Goal: Task Accomplishment & Management: Manage account settings

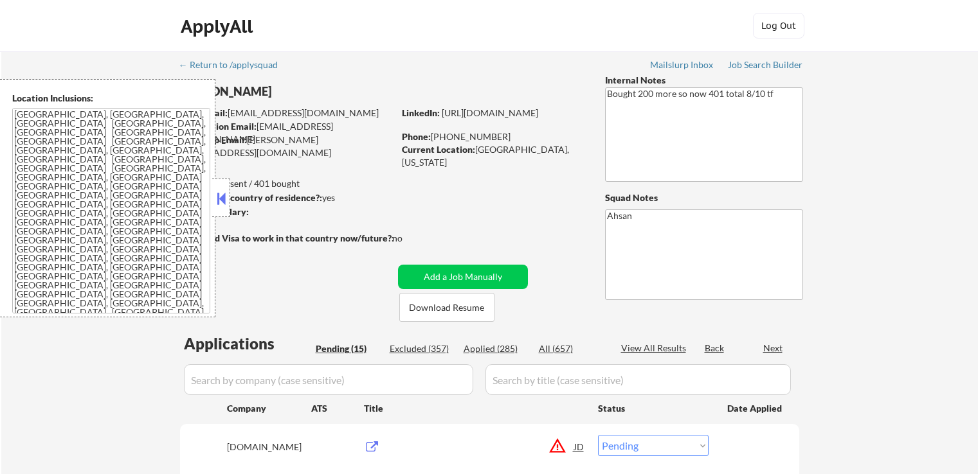
select select ""pending""
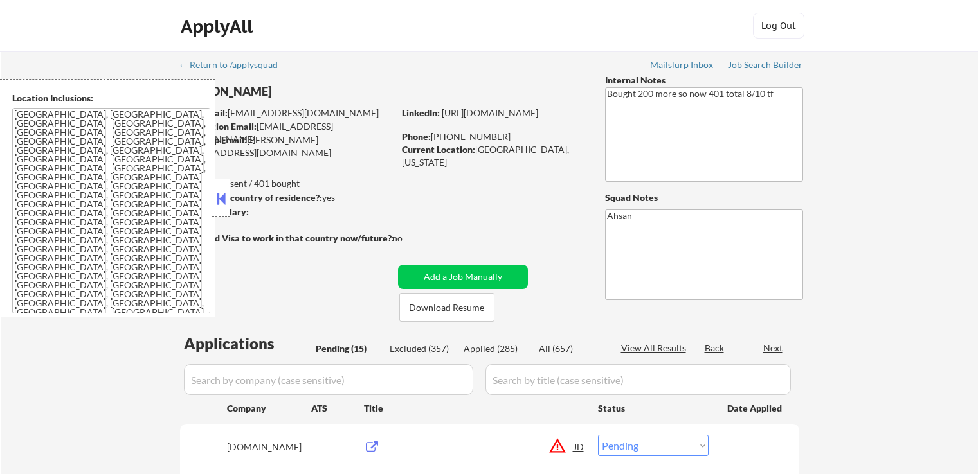
select select ""pending""
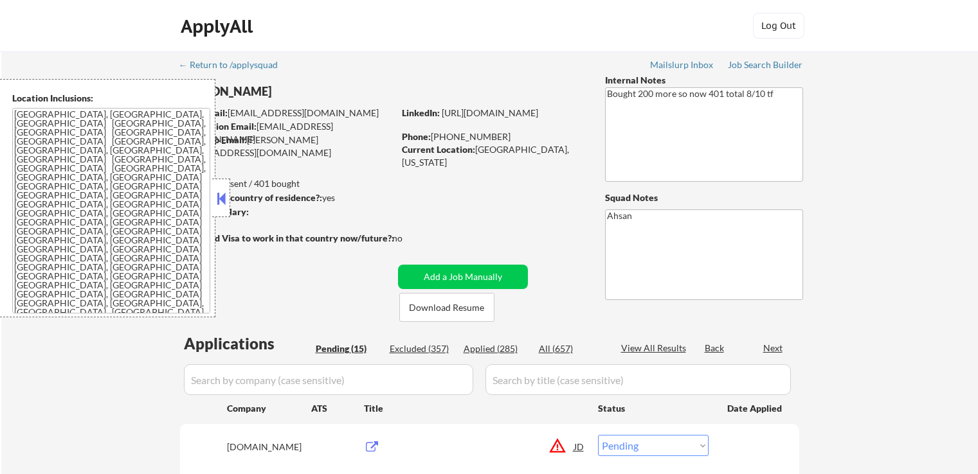
select select ""pending""
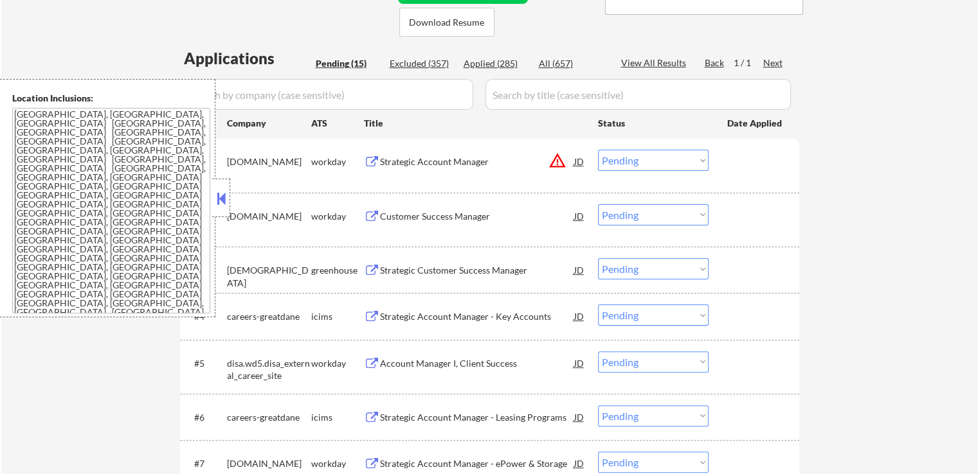
scroll to position [257, 0]
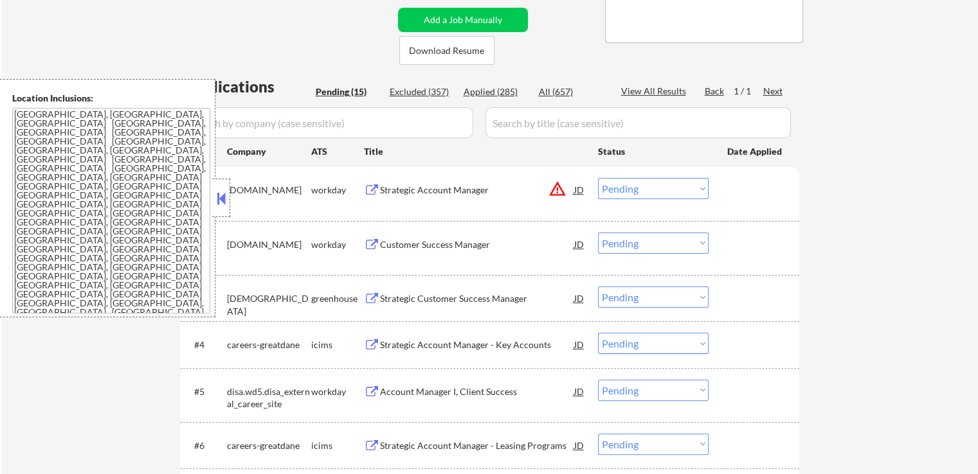
click at [580, 191] on div "JD" at bounding box center [579, 189] width 13 height 23
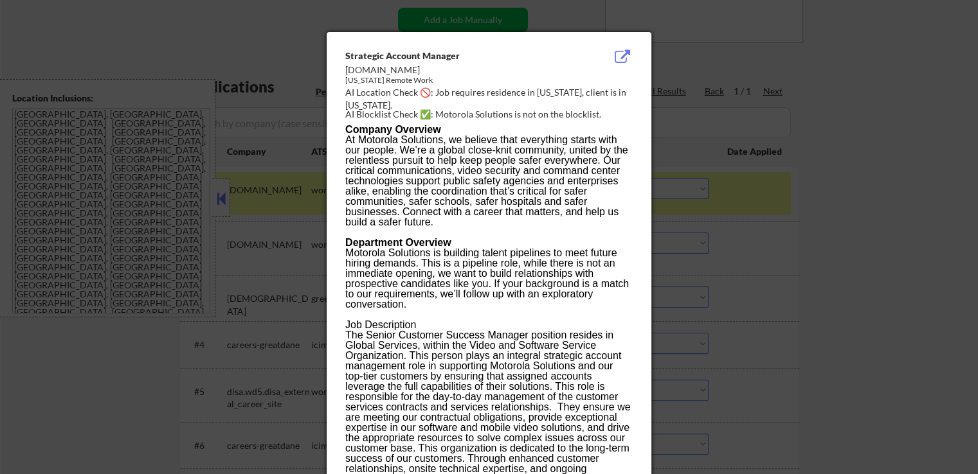
click at [792, 235] on div at bounding box center [489, 237] width 978 height 474
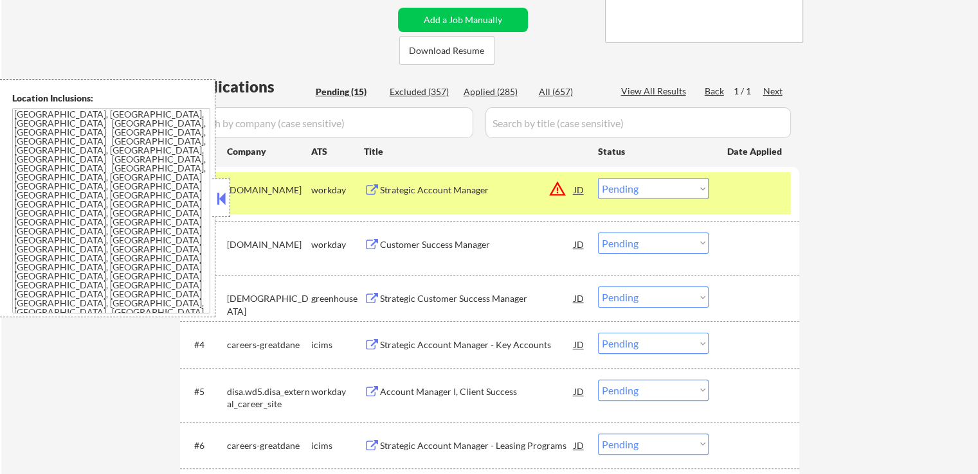
click at [655, 188] on select "Choose an option... Pending Applied Excluded (Questions) Excluded (Expired) Exc…" at bounding box center [653, 188] width 111 height 21
click at [598, 178] on select "Choose an option... Pending Applied Excluded (Questions) Excluded (Expired) Exc…" at bounding box center [653, 188] width 111 height 21
click at [892, 257] on div "← Return to /applysquad Mailslurp Inbox Job Search Builder [PERSON_NAME] User E…" at bounding box center [489, 391] width 977 height 1194
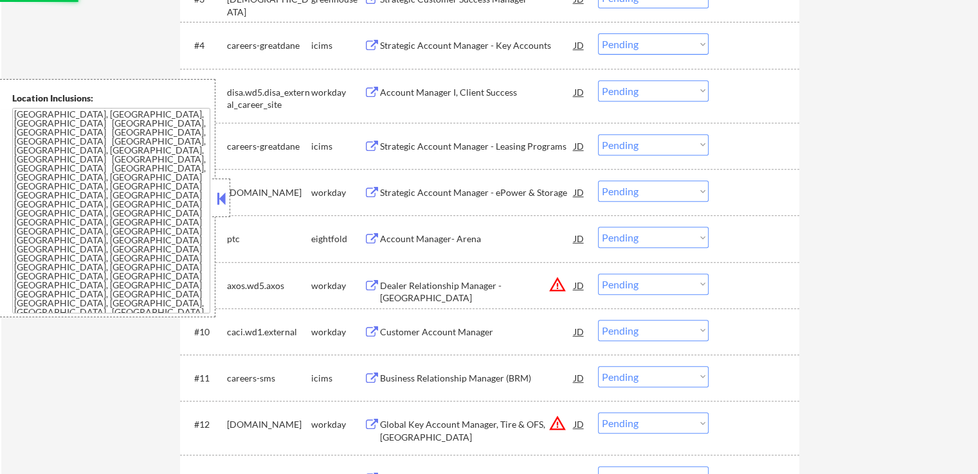
scroll to position [643, 0]
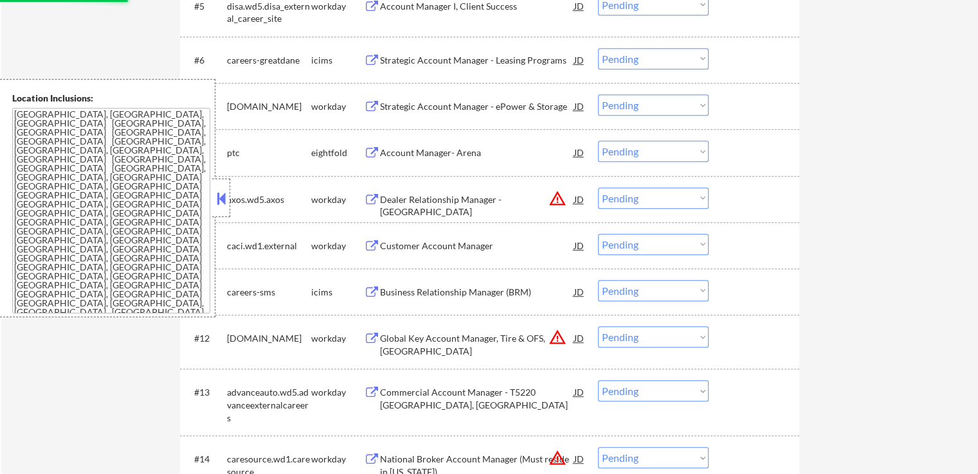
select select ""pending""
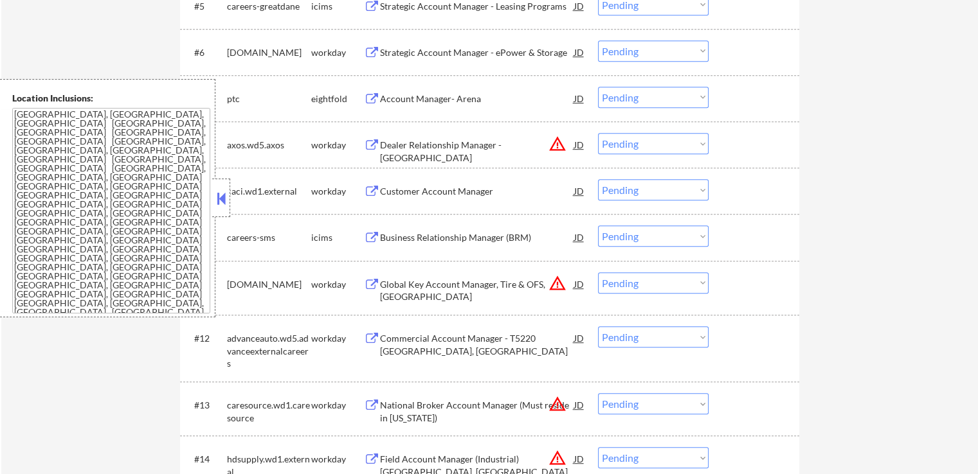
click at [645, 150] on select "Choose an option... Pending Applied Excluded (Questions) Excluded (Expired) Exc…" at bounding box center [653, 143] width 111 height 21
select select ""excluded__location_""
click at [598, 133] on select "Choose an option... Pending Applied Excluded (Questions) Excluded (Expired) Exc…" at bounding box center [653, 143] width 111 height 21
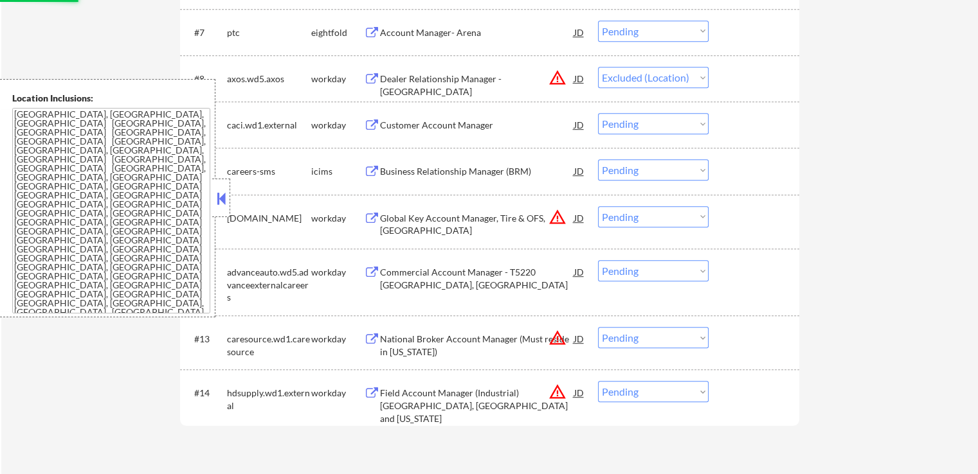
scroll to position [772, 0]
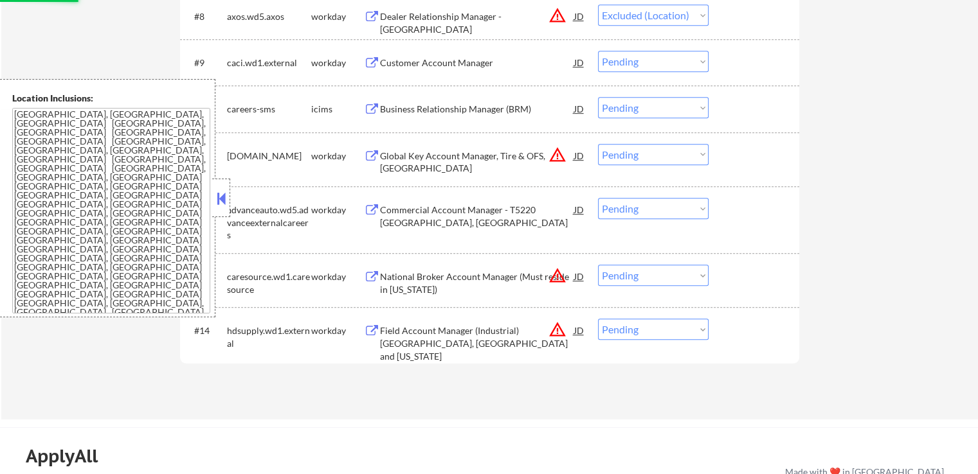
click at [620, 153] on select "Choose an option... Pending Applied Excluded (Questions) Excluded (Expired) Exc…" at bounding box center [653, 154] width 111 height 21
select select ""excluded__location_""
click at [598, 144] on select "Choose an option... Pending Applied Excluded (Questions) Excluded (Expired) Exc…" at bounding box center [653, 154] width 111 height 21
click at [641, 266] on div "#13 caresource.wd1.caresource workday National Broker Account Manager (Must res…" at bounding box center [487, 280] width 607 height 42
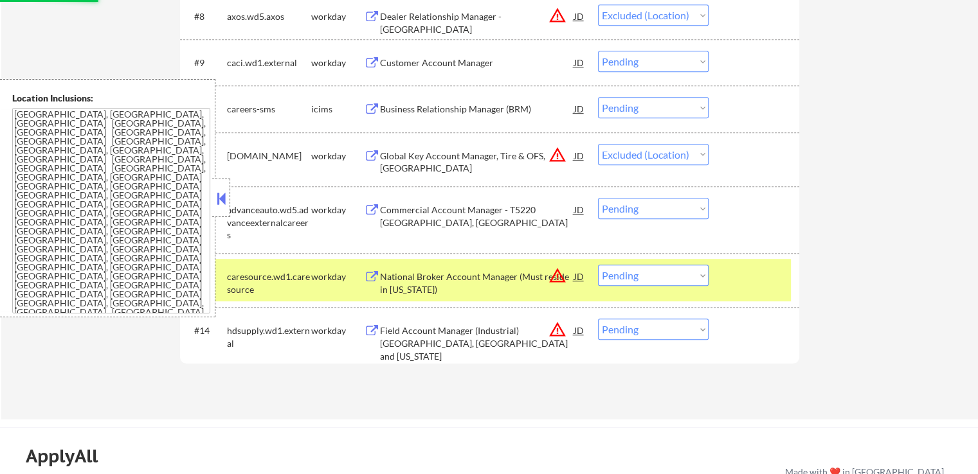
click at [637, 277] on select "Choose an option... Pending Applied Excluded (Questions) Excluded (Expired) Exc…" at bounding box center [653, 275] width 111 height 21
select select ""excluded__location_""
click at [598, 265] on select "Choose an option... Pending Applied Excluded (Questions) Excluded (Expired) Exc…" at bounding box center [653, 275] width 111 height 21
select select ""pending""
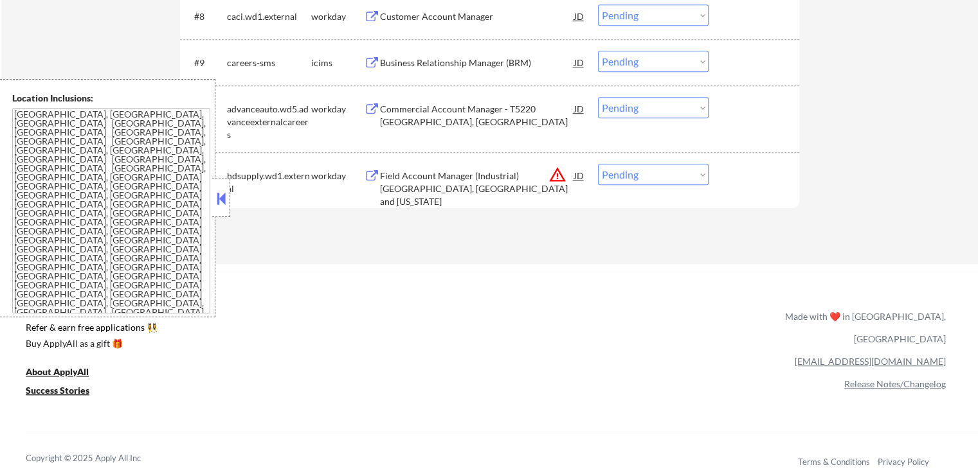
click at [644, 180] on select "Choose an option... Pending Applied Excluded (Questions) Excluded (Expired) Exc…" at bounding box center [653, 174] width 111 height 21
select select ""excluded__location_""
click at [598, 164] on select "Choose an option... Pending Applied Excluded (Questions) Excluded (Expired) Exc…" at bounding box center [653, 174] width 111 height 21
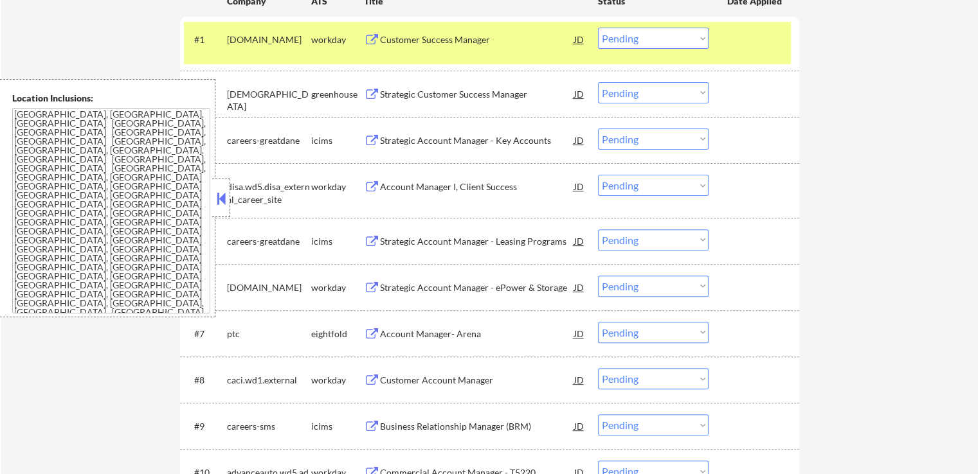
scroll to position [386, 0]
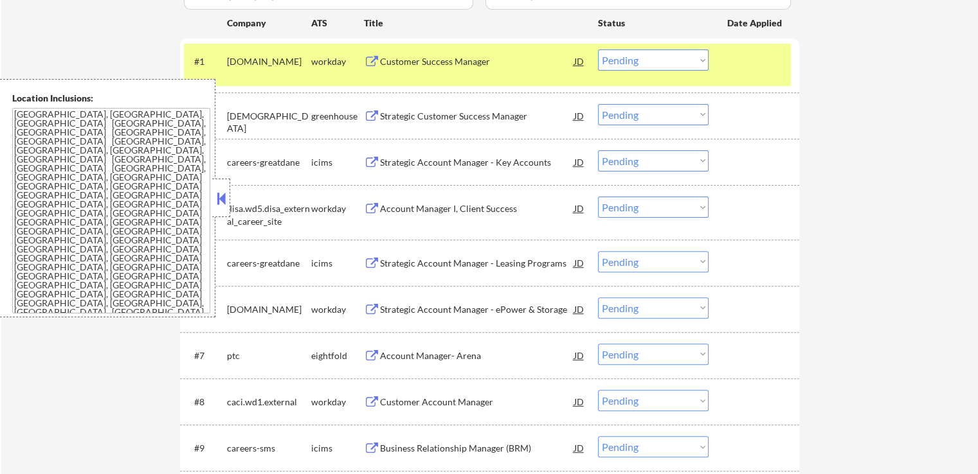
click at [442, 53] on div "Customer Success Manager" at bounding box center [477, 61] width 194 height 23
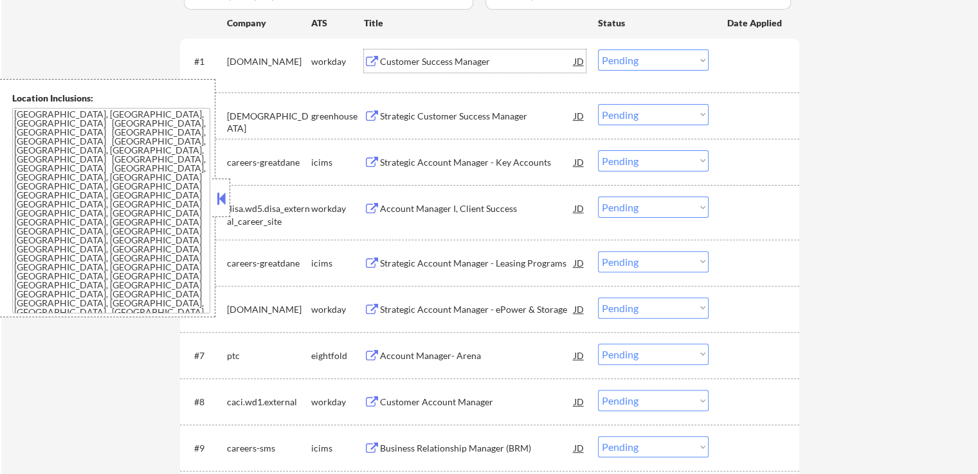
click at [483, 118] on div "Strategic Customer Success Manager" at bounding box center [477, 116] width 194 height 13
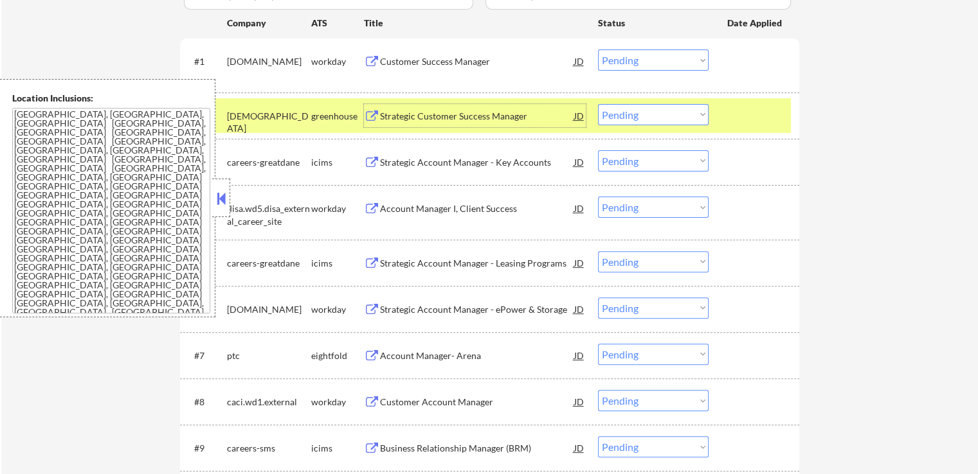
drag, startPoint x: 628, startPoint y: 114, endPoint x: 622, endPoint y: 122, distance: 9.6
click at [627, 114] on select "Choose an option... Pending Applied Excluded (Questions) Excluded (Expired) Exc…" at bounding box center [653, 114] width 111 height 21
click at [598, 104] on select "Choose an option... Pending Applied Excluded (Questions) Excluded (Expired) Exc…" at bounding box center [653, 114] width 111 height 21
select select ""pending""
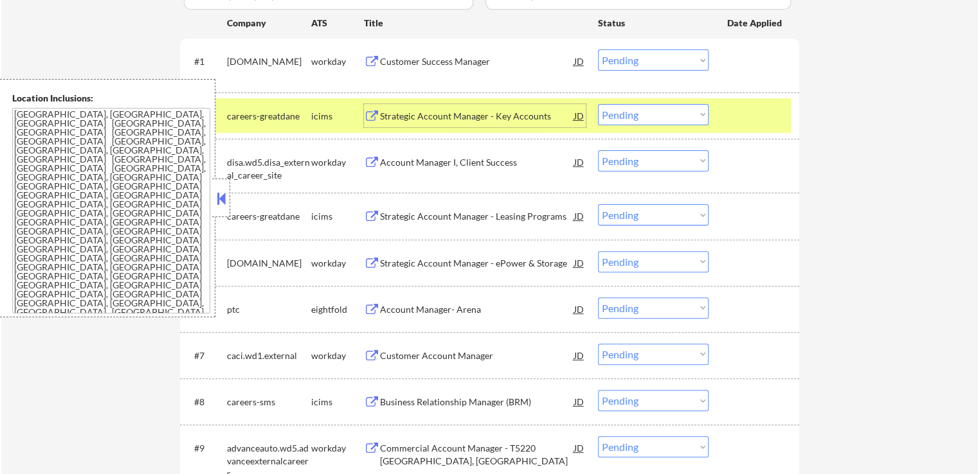
click at [488, 120] on div "Strategic Account Manager - Key Accounts" at bounding box center [477, 116] width 194 height 13
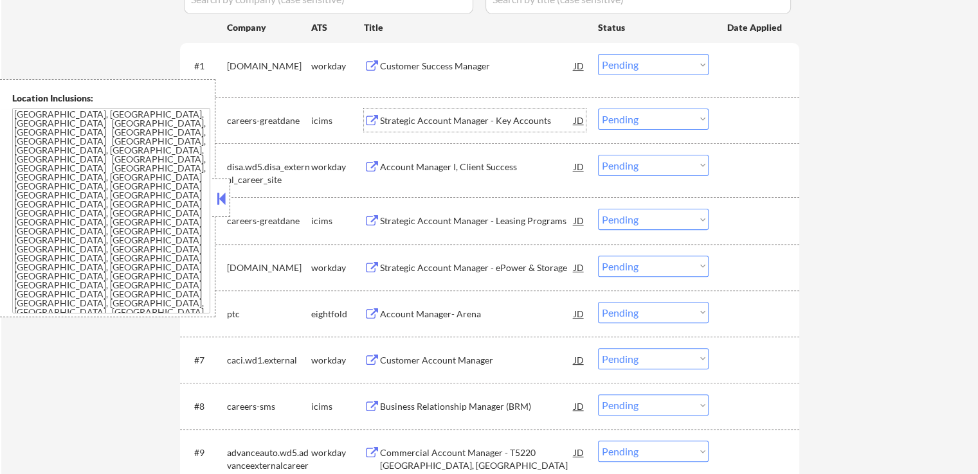
scroll to position [257, 0]
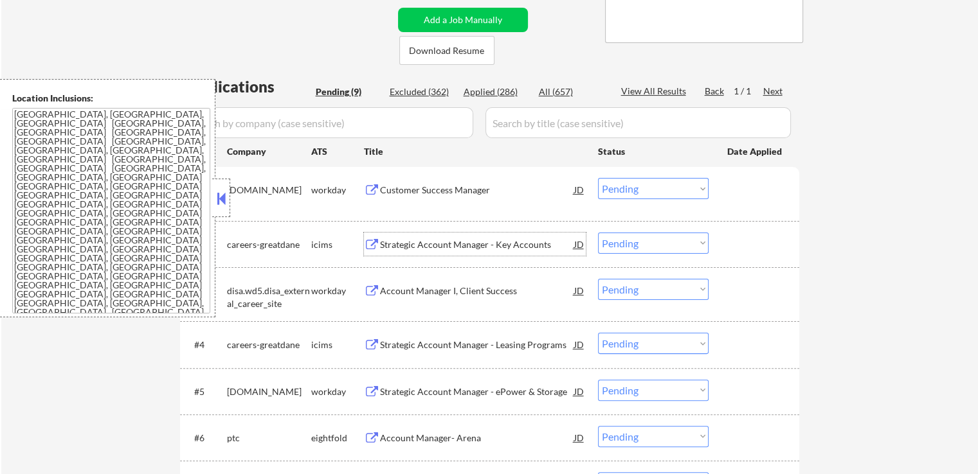
click at [634, 195] on select "Choose an option... Pending Applied Excluded (Questions) Excluded (Expired) Exc…" at bounding box center [653, 188] width 111 height 21
click at [598, 178] on select "Choose an option... Pending Applied Excluded (Questions) Excluded (Expired) Exc…" at bounding box center [653, 188] width 111 height 21
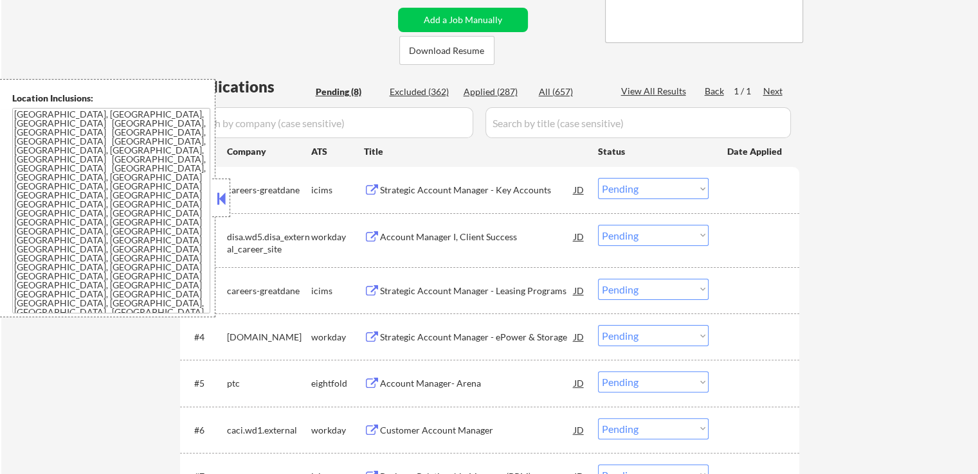
click at [483, 232] on div "Account Manager I, Client Success" at bounding box center [477, 237] width 194 height 13
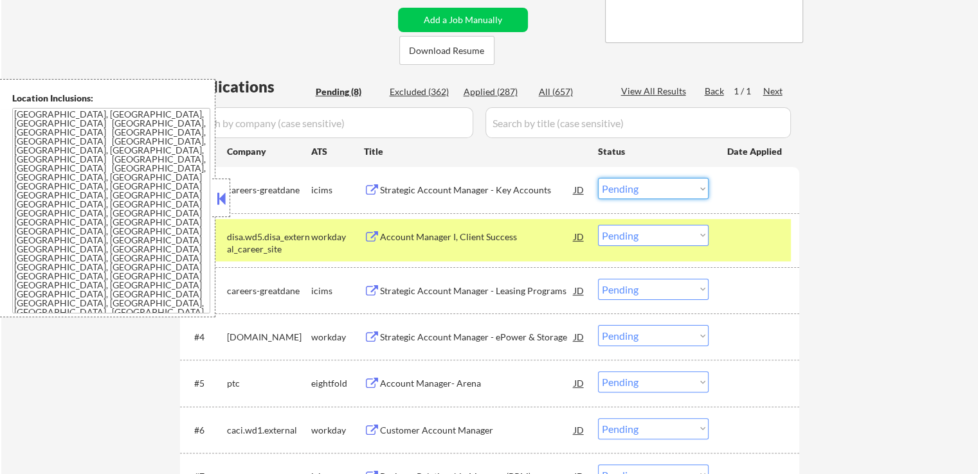
click at [656, 186] on select "Choose an option... Pending Applied Excluded (Questions) Excluded (Expired) Exc…" at bounding box center [653, 188] width 111 height 21
click at [598, 178] on select "Choose an option... Pending Applied Excluded (Questions) Excluded (Expired) Exc…" at bounding box center [653, 188] width 111 height 21
click at [518, 296] on div "Strategic Account Manager - Leasing Programs" at bounding box center [477, 291] width 194 height 13
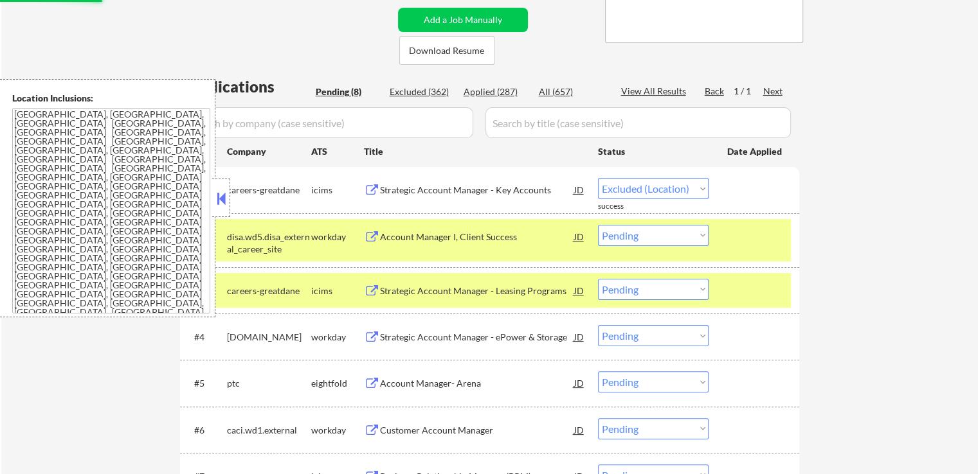
select select ""pending""
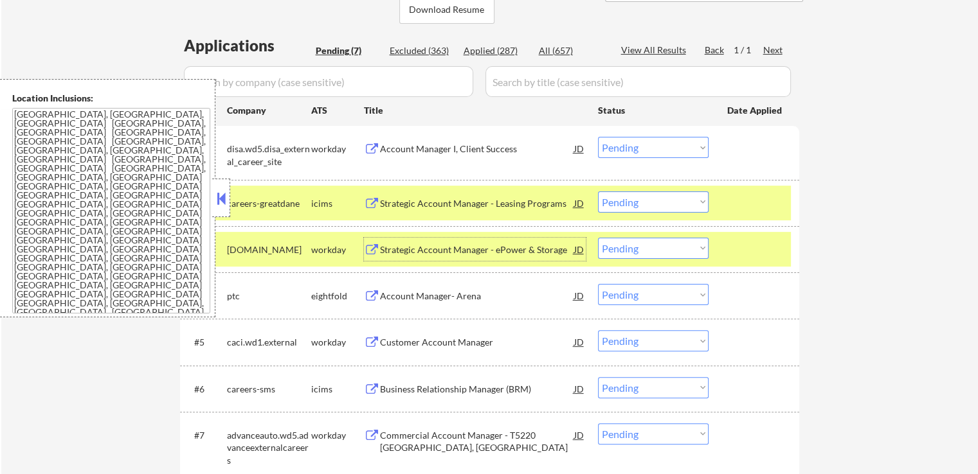
scroll to position [321, 0]
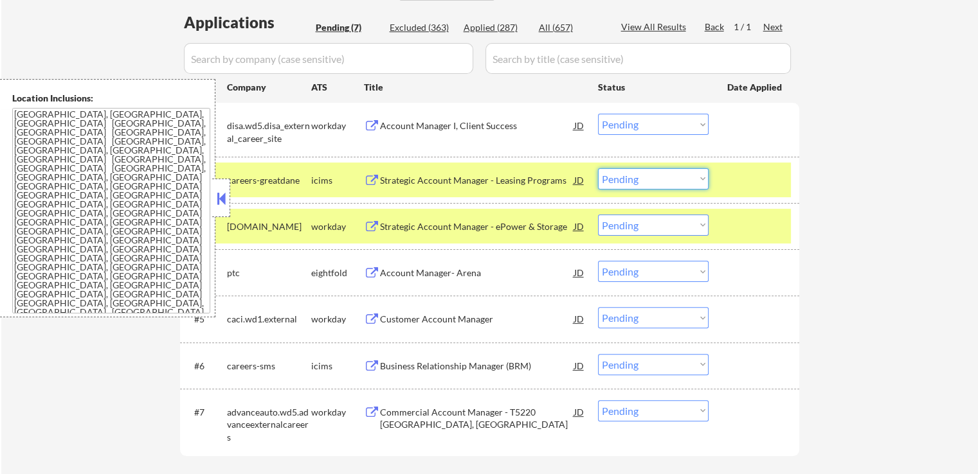
click at [633, 180] on select "Choose an option... Pending Applied Excluded (Questions) Excluded (Expired) Exc…" at bounding box center [653, 178] width 111 height 21
click at [598, 168] on select "Choose an option... Pending Applied Excluded (Questions) Excluded (Expired) Exc…" at bounding box center [653, 178] width 111 height 21
click at [437, 224] on div "Strategic Account Manager - ePower & Storage" at bounding box center [477, 227] width 194 height 13
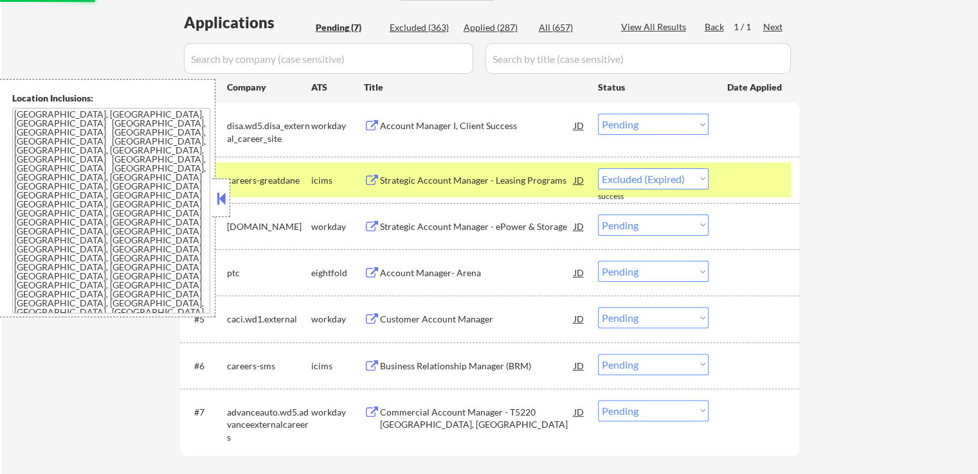
select select ""pending""
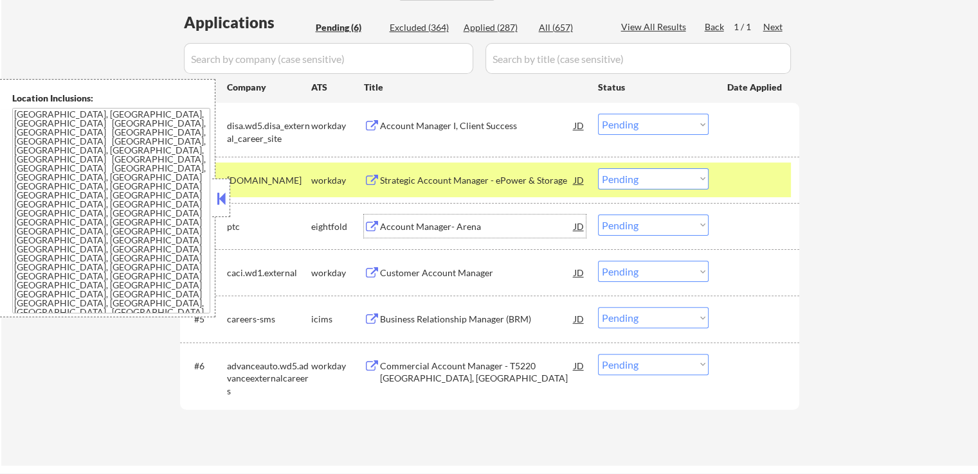
click at [461, 230] on div "Account Manager- Arena" at bounding box center [477, 227] width 194 height 13
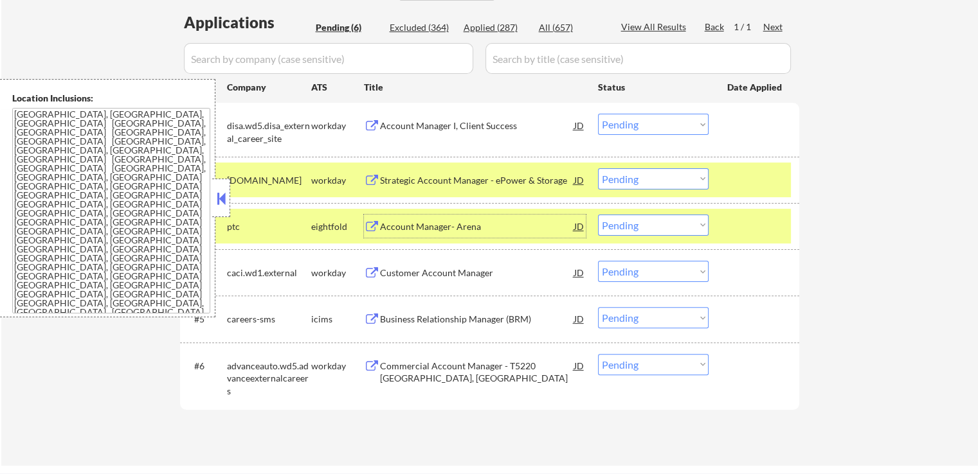
click at [478, 183] on div "Strategic Account Manager - ePower & Storage" at bounding box center [477, 180] width 194 height 13
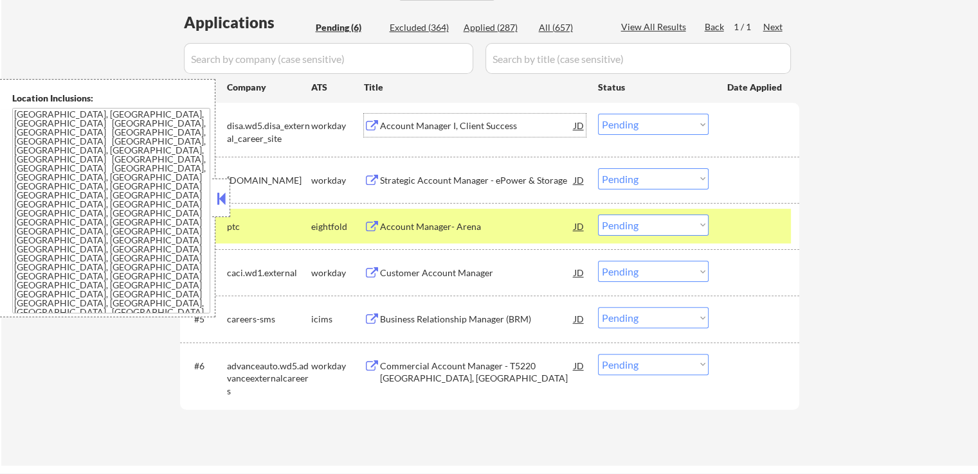
click at [458, 120] on div "Account Manager I, Client Success" at bounding box center [477, 126] width 194 height 13
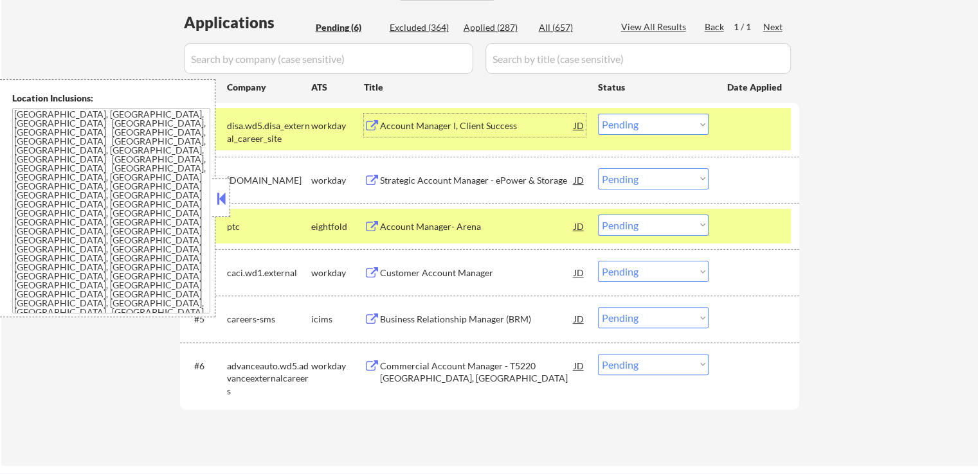
click at [507, 168] on div "Strategic Account Manager - ePower & Storage" at bounding box center [477, 179] width 194 height 23
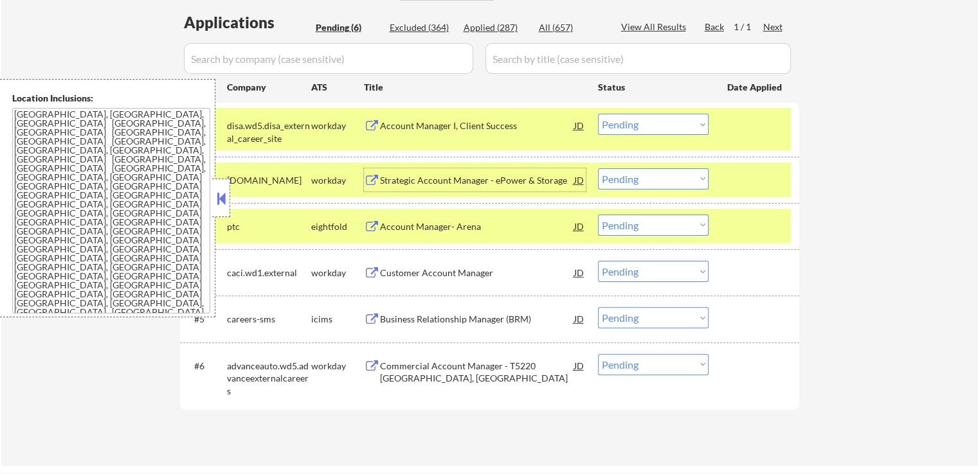
click at [637, 218] on select "Choose an option... Pending Applied Excluded (Questions) Excluded (Expired) Exc…" at bounding box center [653, 225] width 111 height 21
click at [598, 215] on select "Choose an option... Pending Applied Excluded (Questions) Excluded (Expired) Exc…" at bounding box center [653, 225] width 111 height 21
click at [471, 269] on div "Customer Account Manager" at bounding box center [477, 273] width 194 height 13
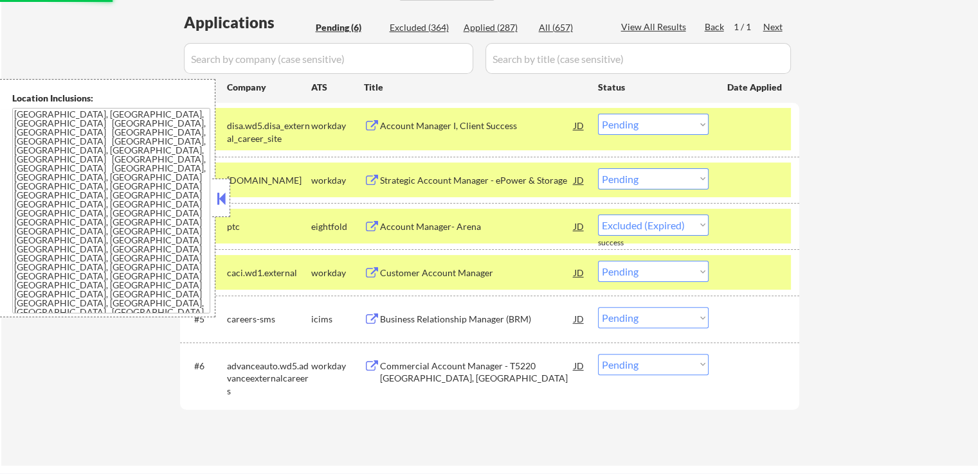
select select ""pending""
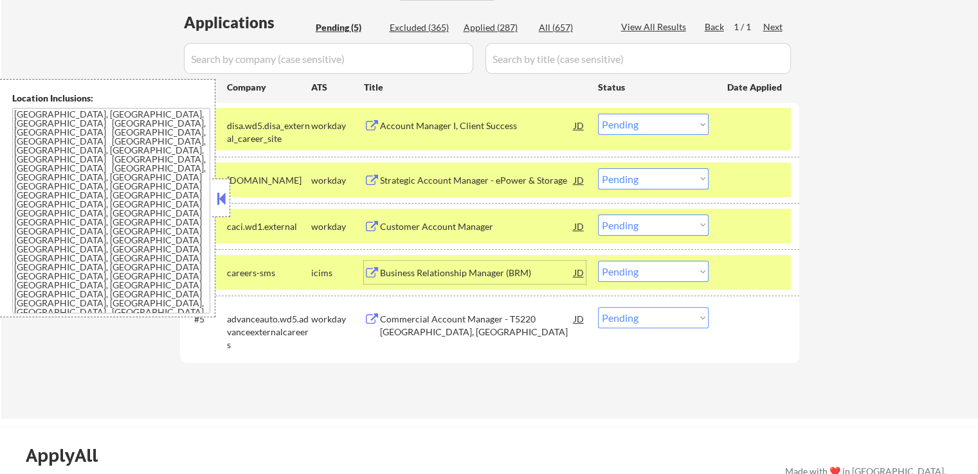
drag, startPoint x: 624, startPoint y: 175, endPoint x: 629, endPoint y: 188, distance: 13.8
click at [624, 175] on select "Choose an option... Pending Applied Excluded (Questions) Excluded (Expired) Exc…" at bounding box center [653, 178] width 111 height 21
select select ""excluded__expired_""
click at [598, 168] on select "Choose an option... Pending Applied Excluded (Questions) Excluded (Expired) Exc…" at bounding box center [653, 178] width 111 height 21
click at [622, 227] on select "Choose an option... Pending Applied Excluded (Questions) Excluded (Expired) Exc…" at bounding box center [653, 225] width 111 height 21
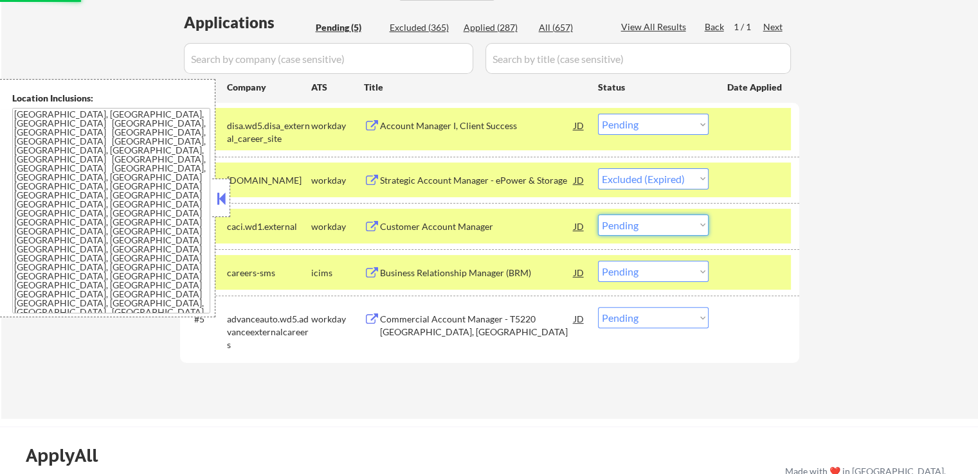
select select ""excluded__expired_""
click at [598, 215] on select "Choose an option... Pending Applied Excluded (Questions) Excluded (Expired) Exc…" at bounding box center [653, 225] width 111 height 21
select select ""pending""
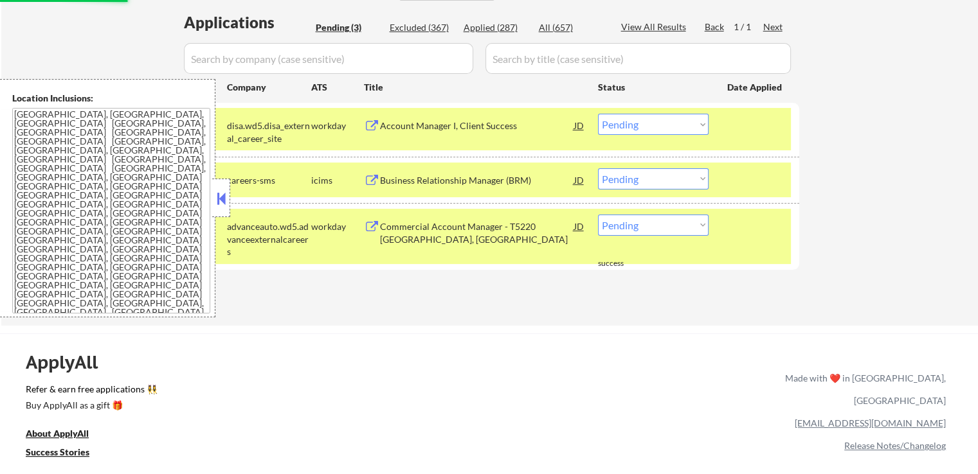
click at [486, 185] on div "Business Relationship Manager (BRM)" at bounding box center [477, 180] width 194 height 13
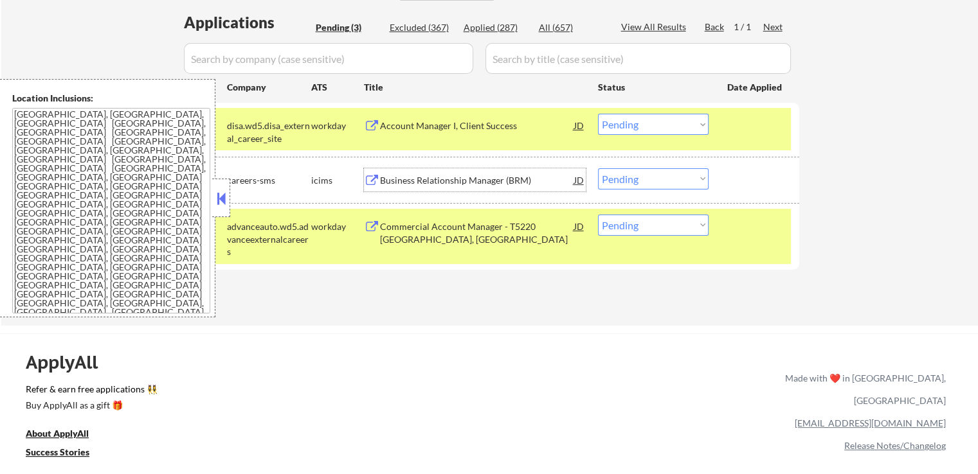
click at [434, 230] on div "Commercial Account Manager - T5220 [GEOGRAPHIC_DATA], [GEOGRAPHIC_DATA]" at bounding box center [477, 233] width 194 height 25
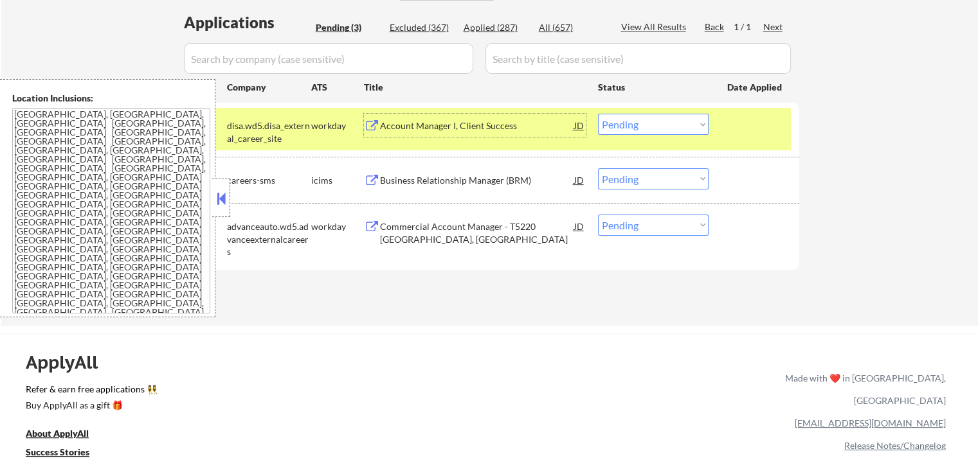
click at [460, 118] on div "Account Manager I, Client Success" at bounding box center [477, 125] width 194 height 23
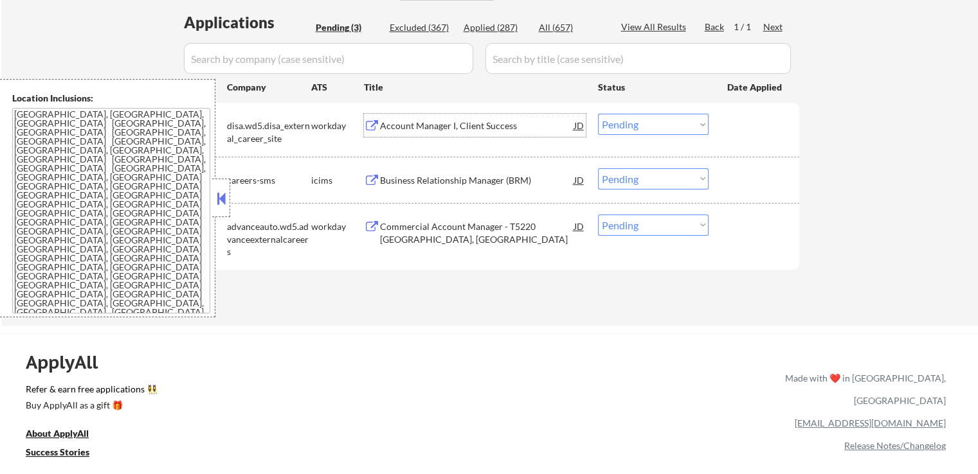
click at [540, 149] on div "#1 disa.wd5.disa_external_career_site workday Account Manager I, Client Success…" at bounding box center [487, 129] width 607 height 42
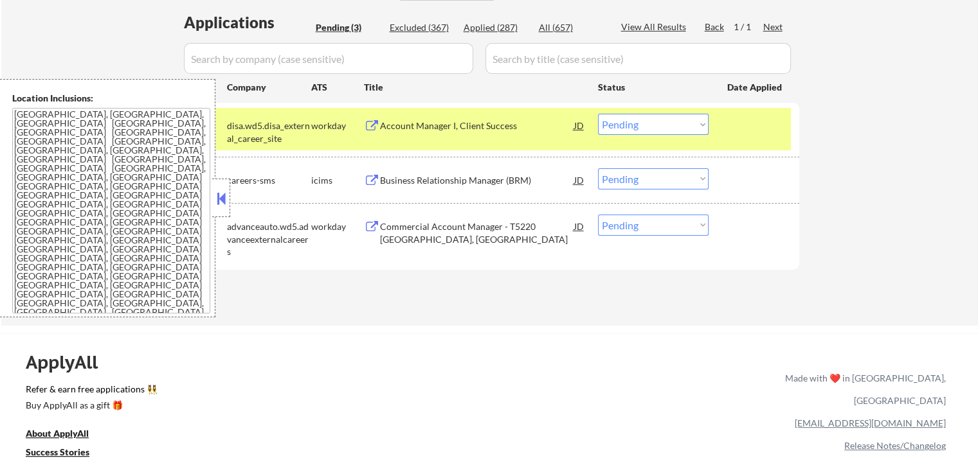
click at [526, 170] on div "Business Relationship Manager (BRM)" at bounding box center [477, 179] width 194 height 23
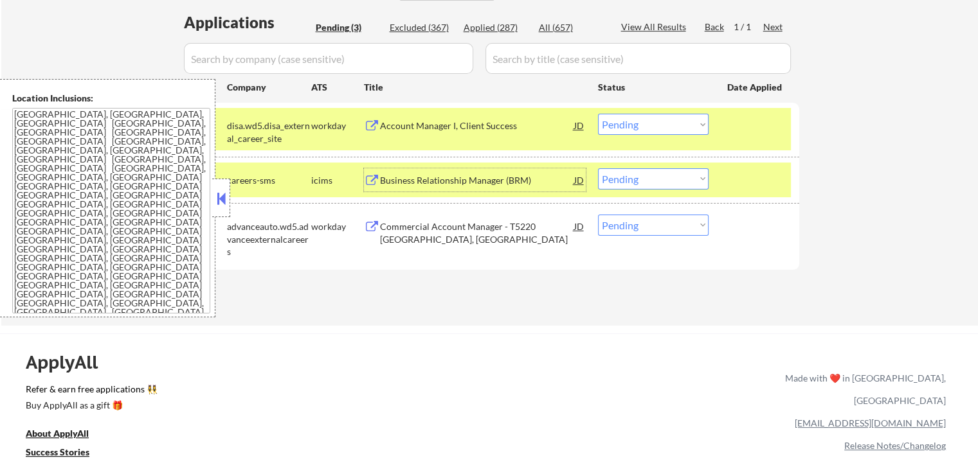
click at [633, 124] on select "Choose an option... Pending Applied Excluded (Questions) Excluded (Expired) Exc…" at bounding box center [653, 124] width 111 height 21
click at [598, 114] on select "Choose an option... Pending Applied Excluded (Questions) Excluded (Expired) Exc…" at bounding box center [653, 124] width 111 height 21
click at [529, 221] on div "Commercial Account Manager - T5220 [GEOGRAPHIC_DATA], [GEOGRAPHIC_DATA]" at bounding box center [477, 233] width 194 height 25
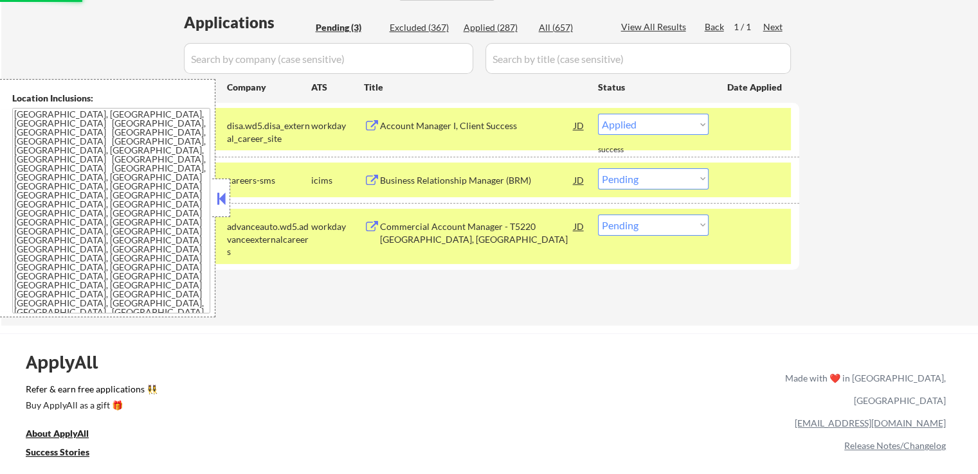
select select ""pending""
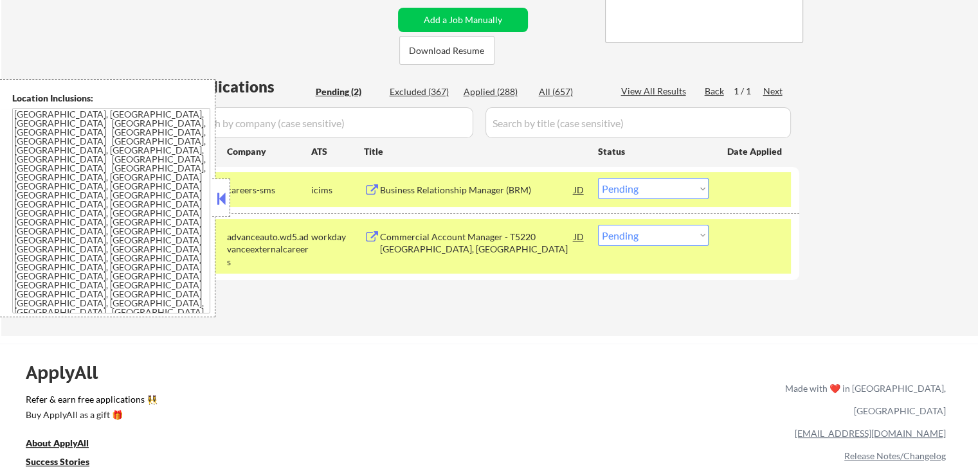
scroll to position [257, 0]
